Goal: Task Accomplishment & Management: Manage account settings

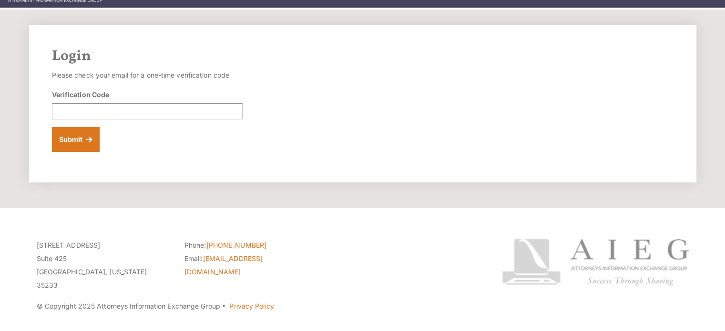
scroll to position [45, 0]
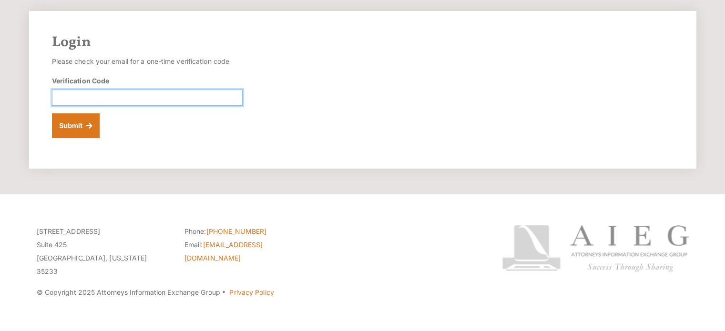
click at [173, 98] on input "Verification Code" at bounding box center [147, 98] width 191 height 16
type input "979164"
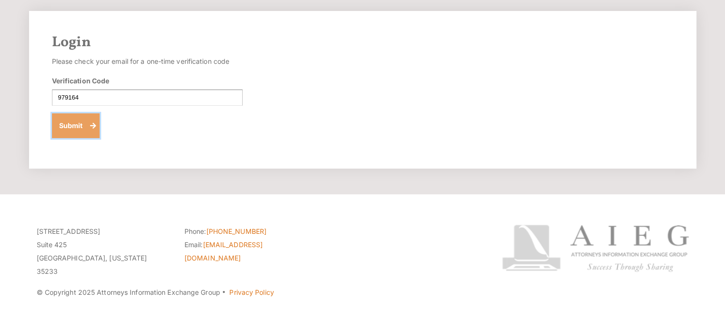
click at [79, 125] on button "Submit" at bounding box center [76, 125] width 48 height 25
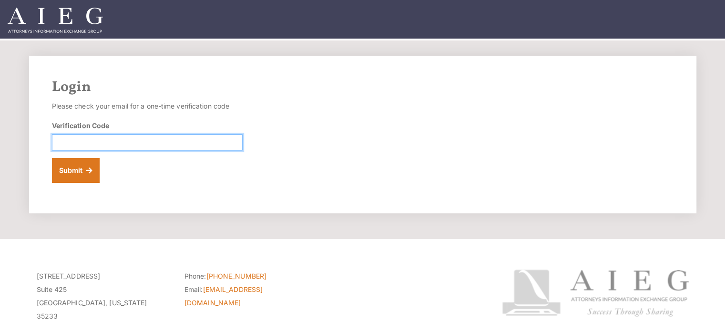
click at [93, 148] on input "Verification Code" at bounding box center [147, 142] width 191 height 16
click at [182, 137] on input "Verification Code" at bounding box center [147, 142] width 191 height 16
type input "971477"
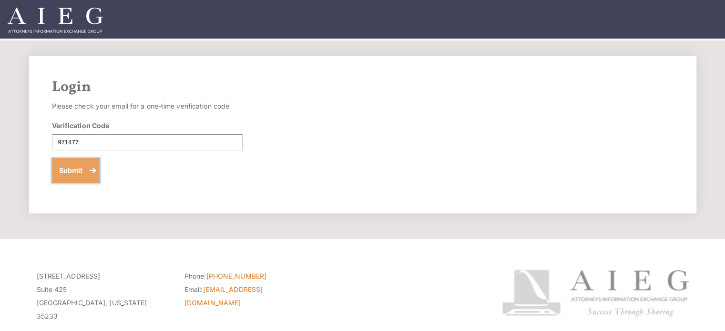
click at [76, 172] on button "Submit" at bounding box center [76, 170] width 48 height 25
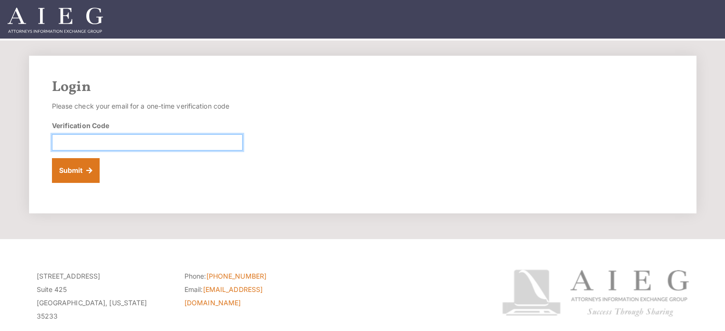
click at [192, 146] on input "Verification Code" at bounding box center [147, 142] width 191 height 16
click at [181, 141] on input "Verification Code" at bounding box center [147, 142] width 191 height 16
type input "844712"
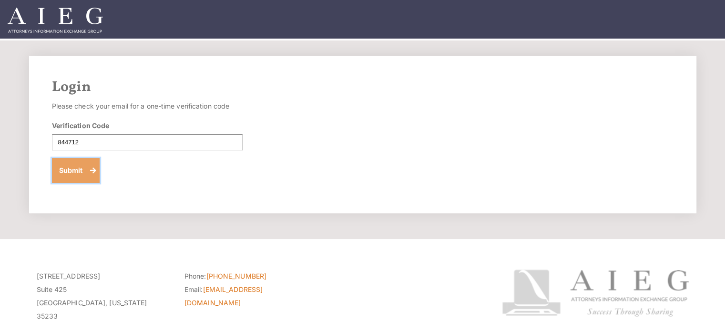
click at [87, 174] on button "Submit" at bounding box center [76, 170] width 48 height 25
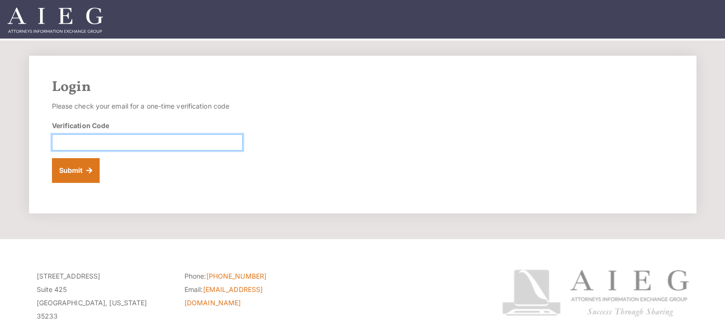
click at [112, 145] on input "Verification Code" at bounding box center [147, 142] width 191 height 16
type input "735450"
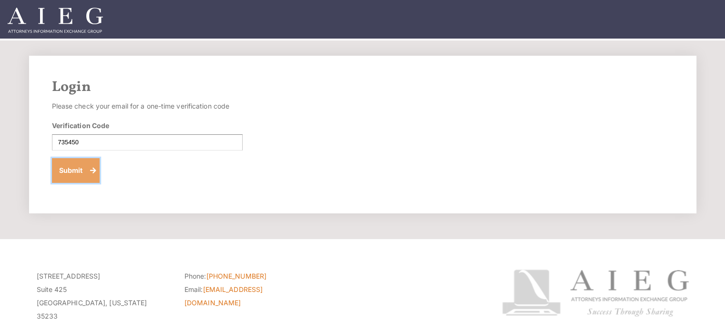
click at [77, 174] on button "Submit" at bounding box center [76, 170] width 48 height 25
